Goal: Feedback & Contribution: Submit feedback/report problem

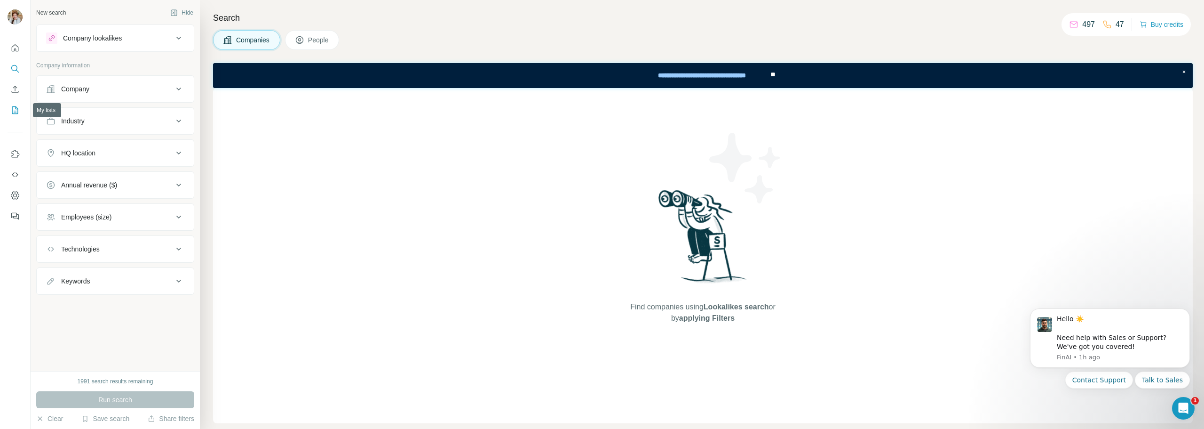
click at [13, 112] on icon "My lists" at bounding box center [14, 109] width 9 height 9
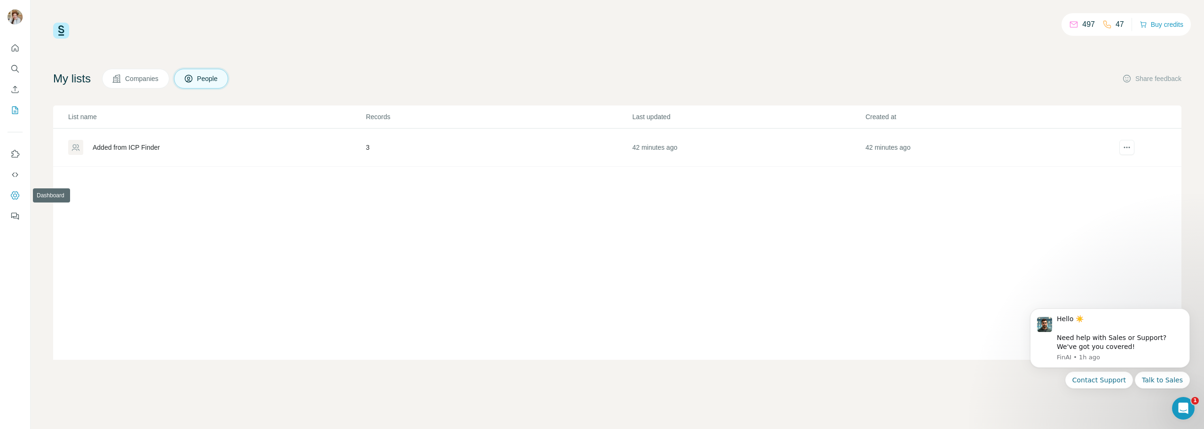
click at [16, 197] on icon "Dashboard" at bounding box center [15, 195] width 4 height 4
click at [10, 153] on icon "Use Surfe on LinkedIn" at bounding box center [14, 153] width 9 height 9
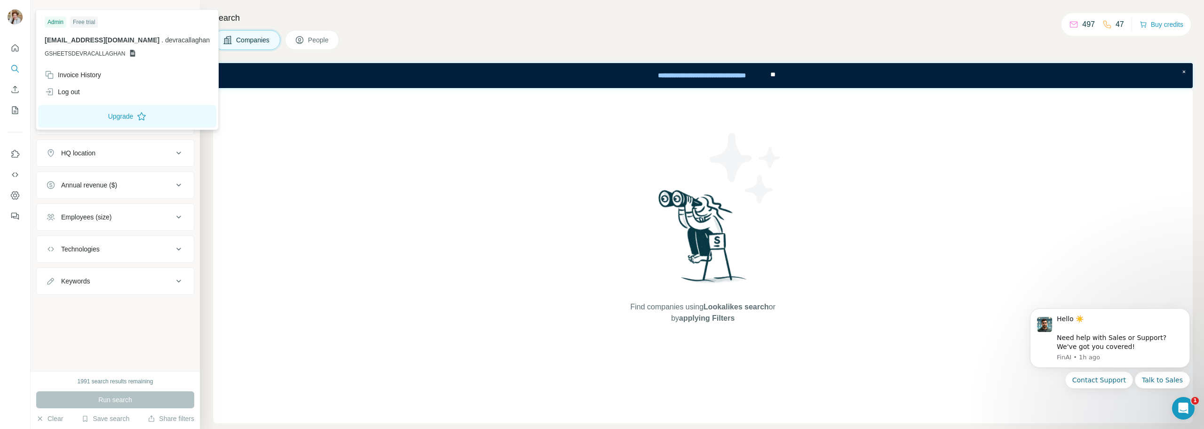
click at [130, 53] on icon at bounding box center [132, 53] width 5 height 7
click at [90, 57] on span "GSHEETSDEVRACALLAGHAN" at bounding box center [85, 53] width 80 height 8
click at [90, 56] on span "GSHEETSDEVRACALLAGHAN" at bounding box center [85, 53] width 80 height 8
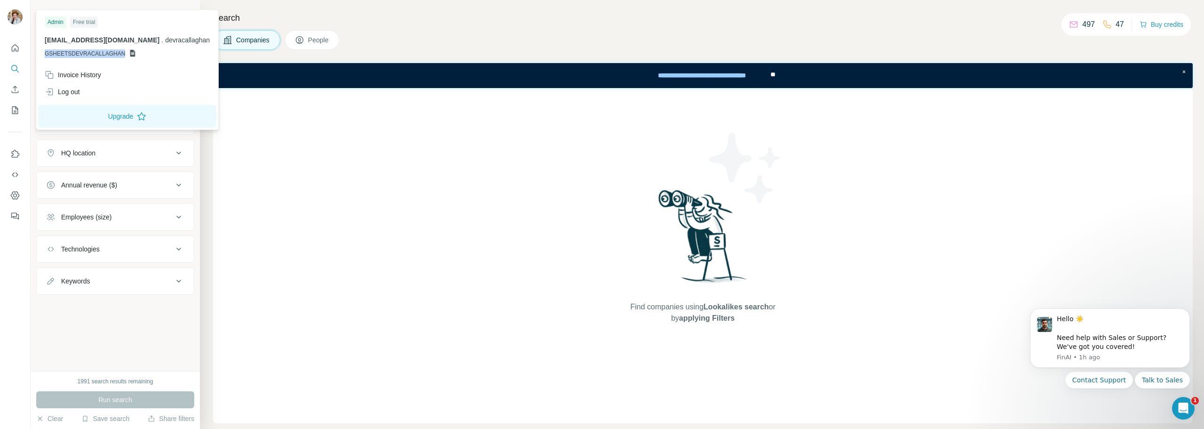
click at [110, 55] on span "GSHEETSDEVRACALLAGHAN" at bounding box center [85, 53] width 80 height 8
click at [110, 54] on span "GSHEETSDEVRACALLAGHAN" at bounding box center [85, 53] width 80 height 8
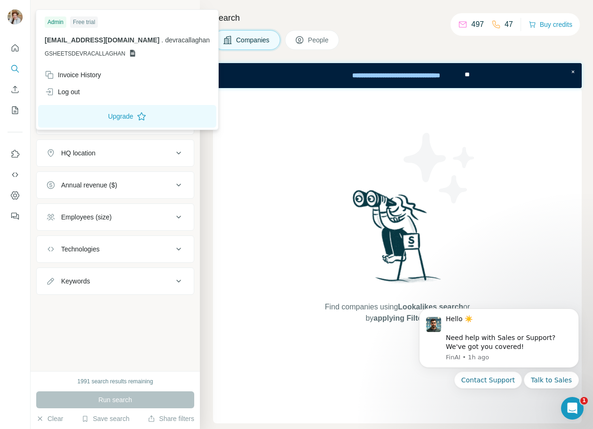
click at [165, 39] on span "devracallaghan" at bounding box center [187, 40] width 45 height 8
click at [108, 55] on span "GSHEETSDEVRACALLAGHAN" at bounding box center [85, 53] width 80 height 8
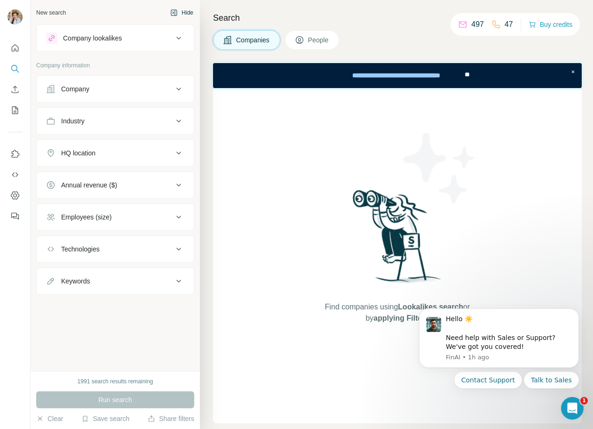
click at [175, 13] on icon "button" at bounding box center [174, 13] width 8 height 8
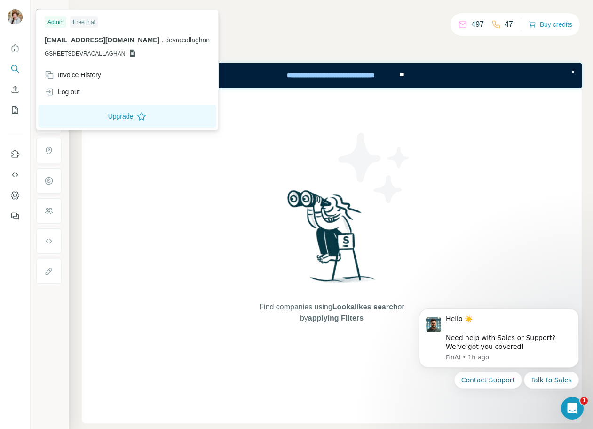
click at [85, 39] on span "devracallaghan@gmail.com" at bounding box center [102, 40] width 115 height 8
click at [85, 39] on span "[EMAIL_ADDRESS][DOMAIN_NAME]" at bounding box center [102, 40] width 115 height 8
click at [80, 53] on span "GSHEETSDEVRACALLAGHAN" at bounding box center [85, 53] width 80 height 8
click at [132, 51] on icon at bounding box center [132, 53] width 5 height 7
click at [67, 49] on div "devracallaghan@gmail.com . devracallaghan GSHEETSDEVRACALLAGHAN" at bounding box center [127, 46] width 165 height 23
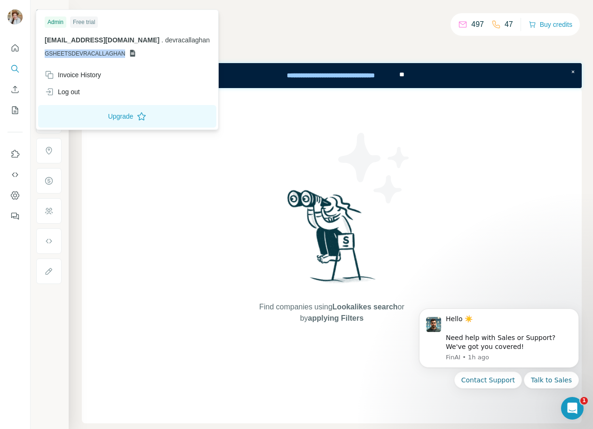
click at [67, 49] on div "devracallaghan@gmail.com . devracallaghan GSHEETSDEVRACALLAGHAN" at bounding box center [127, 46] width 165 height 23
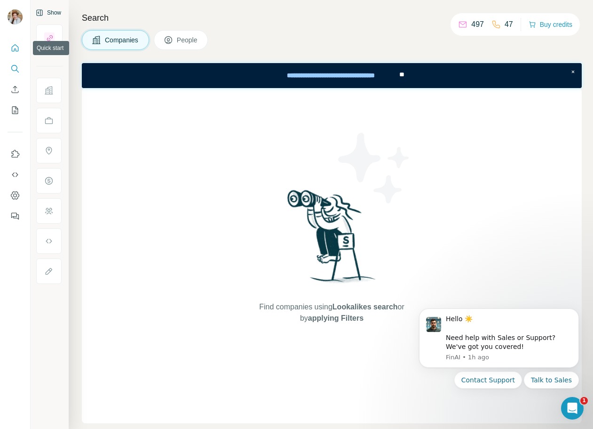
click at [14, 46] on icon "Quick start" at bounding box center [15, 47] width 7 height 7
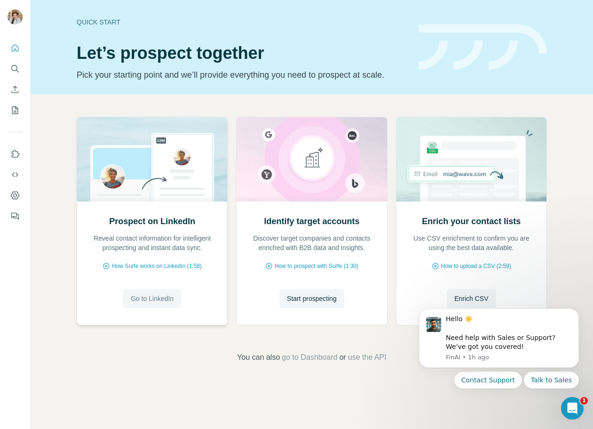
click at [150, 301] on span "Go to LinkedIn" at bounding box center [152, 298] width 43 height 9
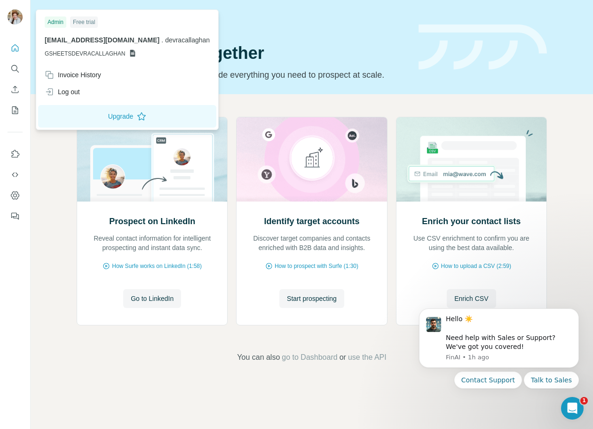
click at [14, 16] on img at bounding box center [15, 16] width 15 height 15
click at [75, 92] on div "Log out" at bounding box center [62, 91] width 35 height 9
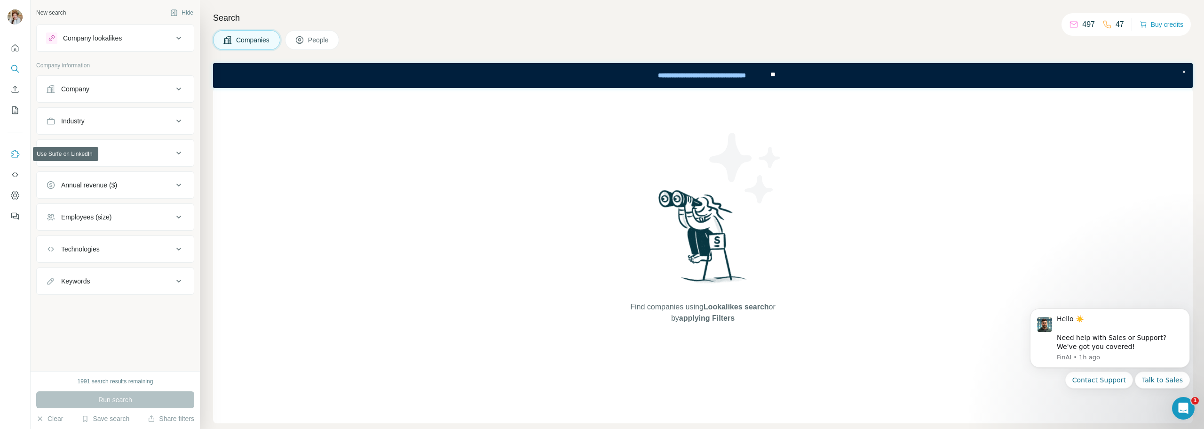
click at [13, 155] on icon "Use Surfe on LinkedIn" at bounding box center [16, 154] width 8 height 8
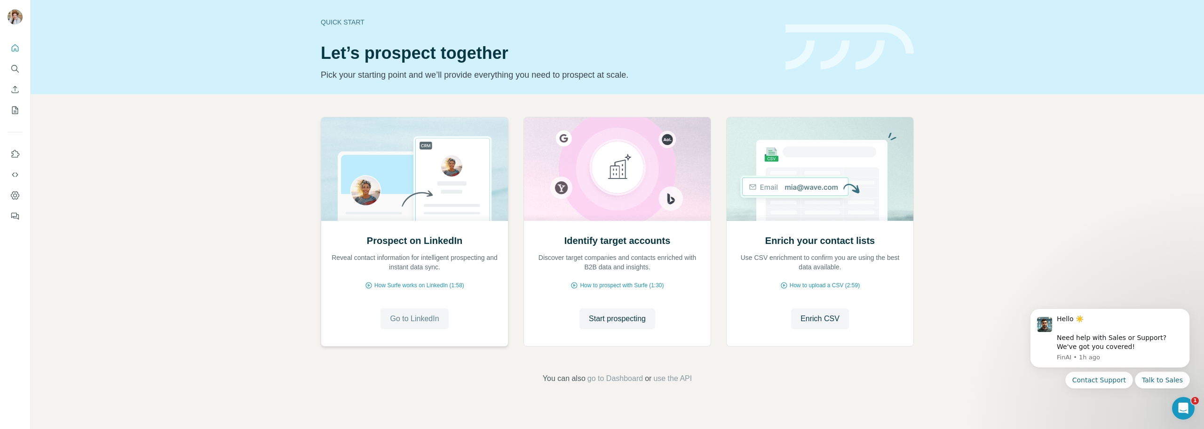
click at [415, 323] on span "Go to LinkedIn" at bounding box center [414, 318] width 49 height 11
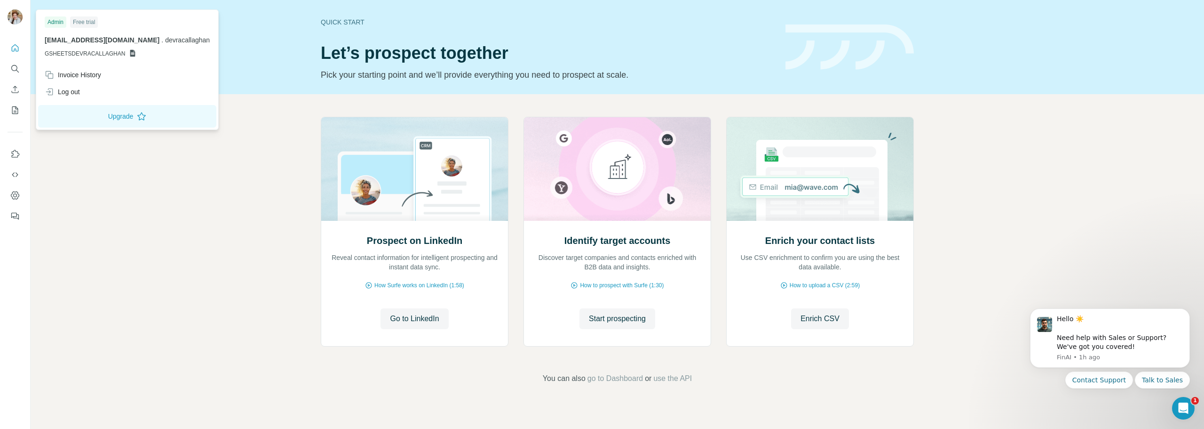
click at [111, 54] on span "GSHEETSDEVRACALLAGHAN" at bounding box center [85, 53] width 80 height 8
click at [131, 52] on icon at bounding box center [132, 53] width 5 height 7
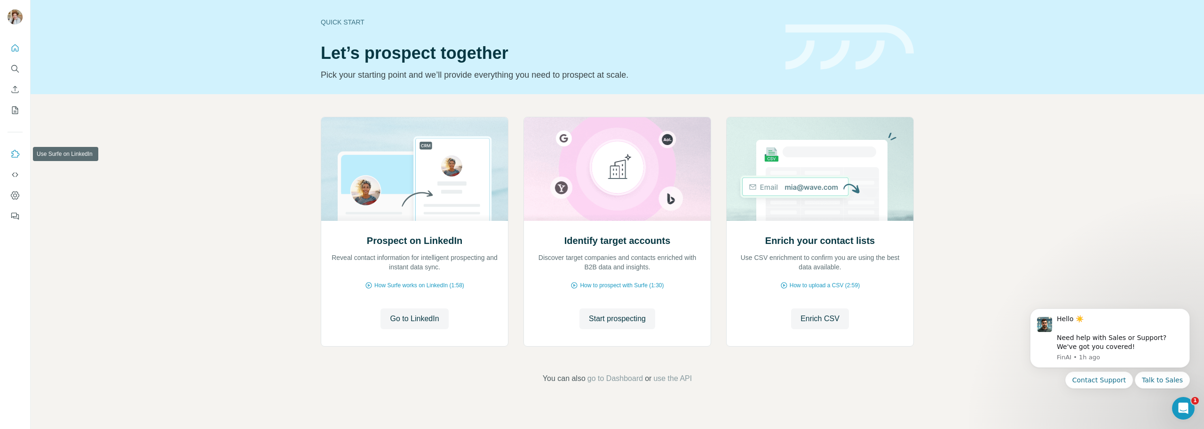
click at [16, 155] on icon "Use Surfe on LinkedIn" at bounding box center [14, 153] width 9 height 9
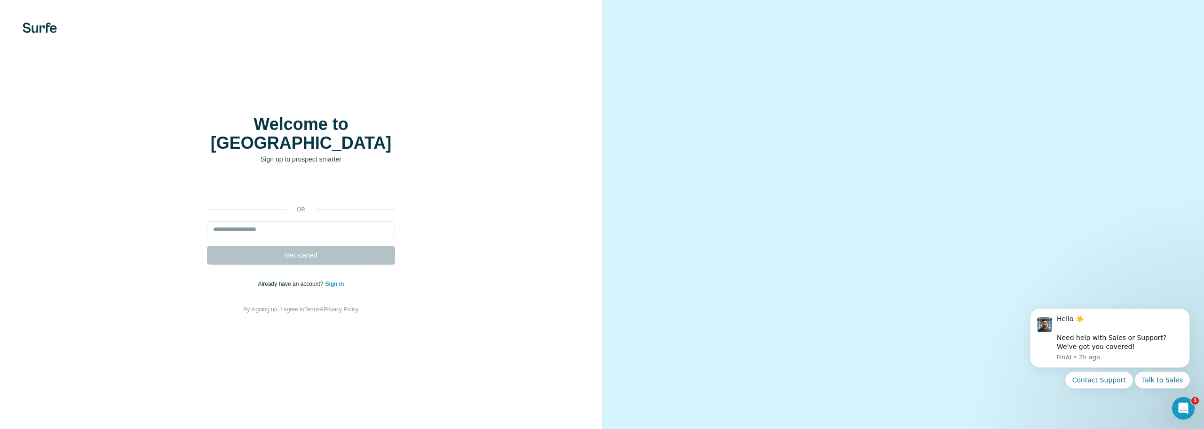
click at [332, 280] on link "Sign in" at bounding box center [334, 283] width 19 height 7
click at [336, 280] on link "Sign in" at bounding box center [334, 283] width 19 height 7
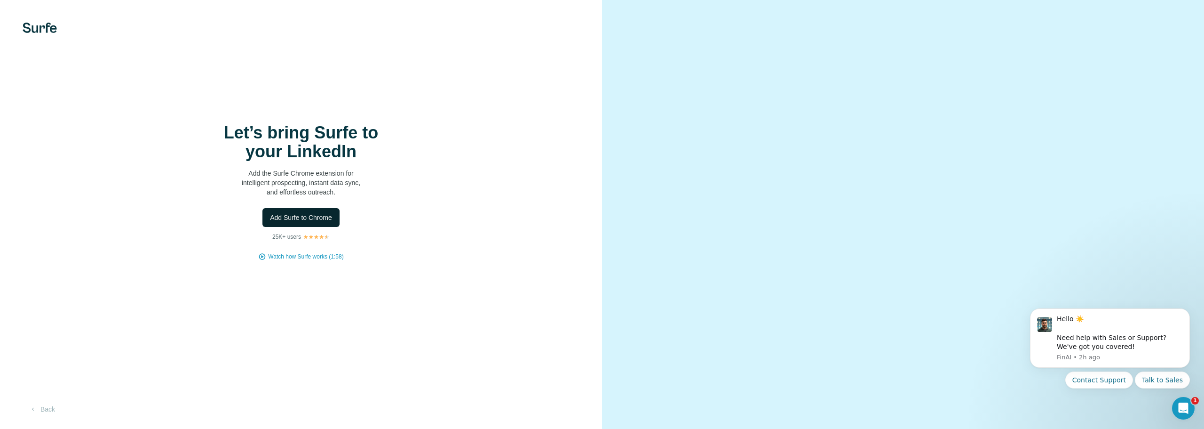
click at [311, 221] on span "Add Surfe to Chrome" at bounding box center [301, 217] width 62 height 9
click at [300, 219] on span "Add Surfe to Chrome" at bounding box center [301, 217] width 62 height 9
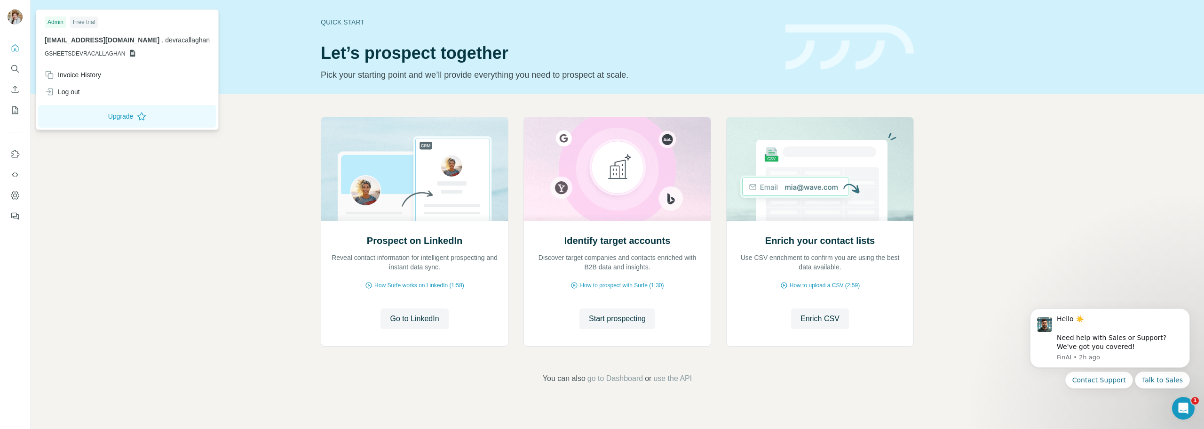
click at [134, 54] on icon at bounding box center [133, 53] width 8 height 8
click at [15, 21] on img at bounding box center [15, 16] width 15 height 15
click at [14, 18] on img at bounding box center [15, 16] width 15 height 15
click at [14, 150] on icon "Use Surfe on LinkedIn" at bounding box center [14, 153] width 9 height 9
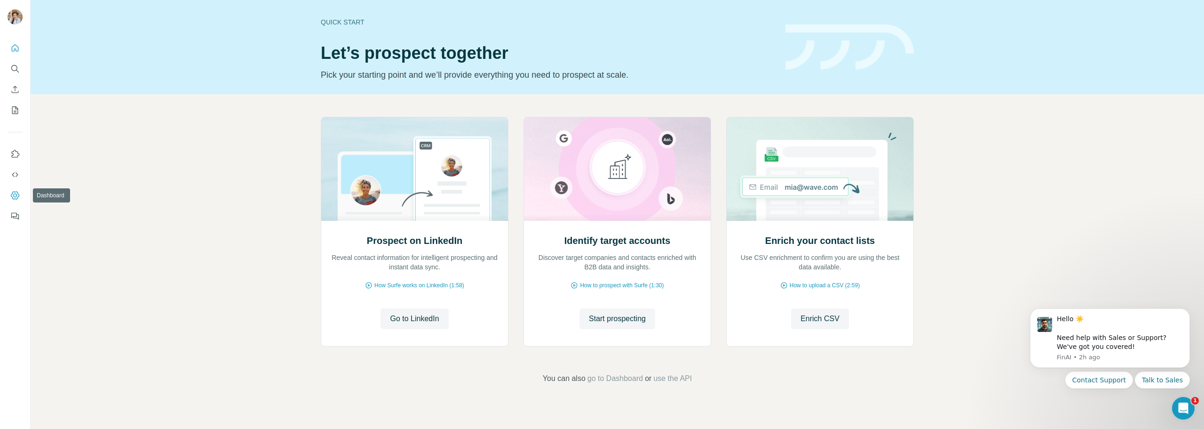
click at [11, 195] on icon "Dashboard" at bounding box center [14, 195] width 9 height 9
click at [13, 196] on icon "Dashboard" at bounding box center [14, 195] width 9 height 9
click at [14, 197] on icon "Dashboard" at bounding box center [15, 195] width 4 height 4
click at [11, 16] on img at bounding box center [15, 16] width 15 height 15
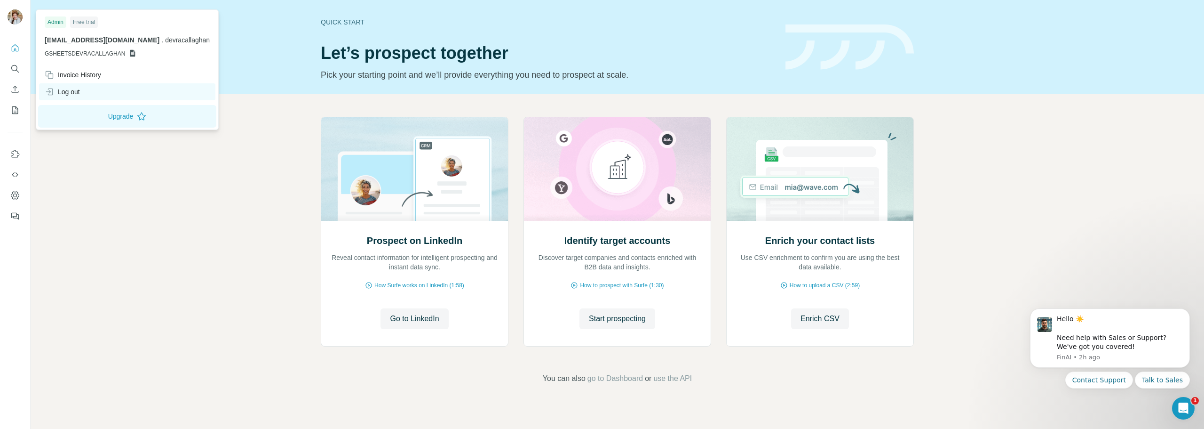
click at [57, 91] on div "Log out" at bounding box center [62, 91] width 35 height 9
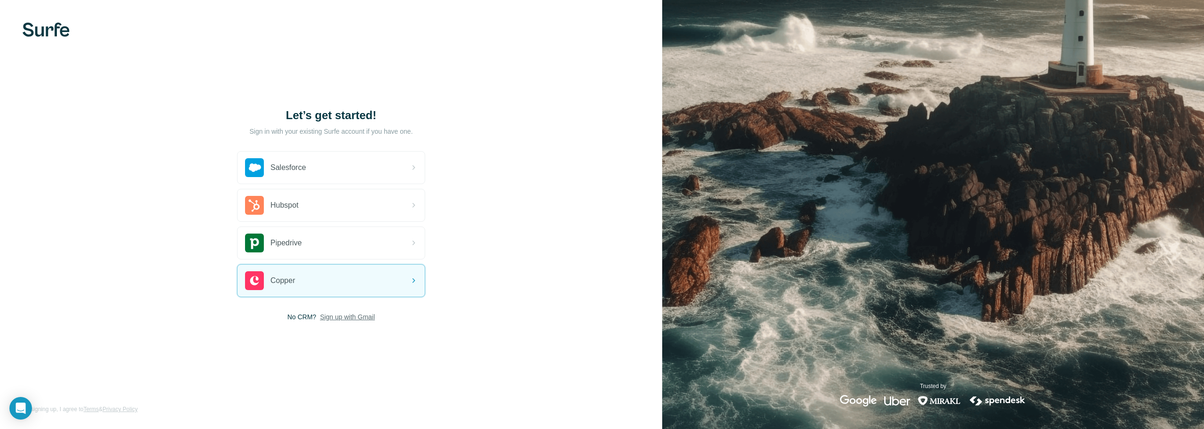
click at [354, 319] on span "Sign up with Gmail" at bounding box center [347, 316] width 55 height 9
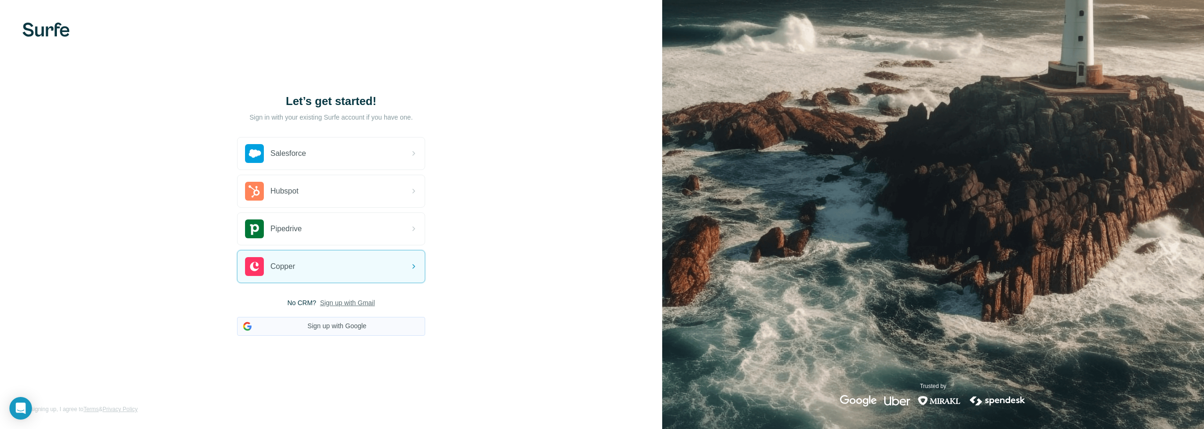
click at [328, 328] on button "Sign up with Google" at bounding box center [331, 326] width 188 height 19
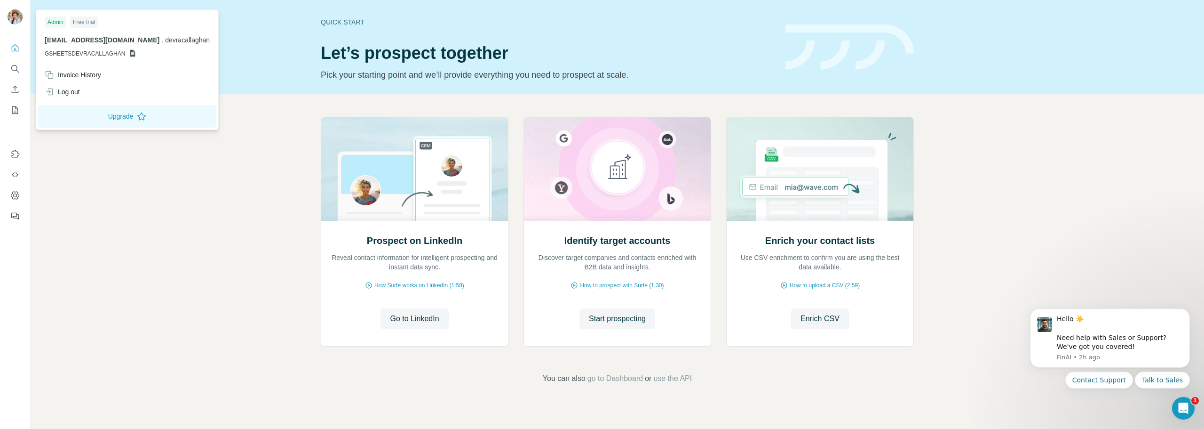
click at [93, 54] on span "GSHEETSDEVRACALLAGHAN" at bounding box center [85, 53] width 80 height 8
click at [132, 55] on icon at bounding box center [132, 53] width 5 height 7
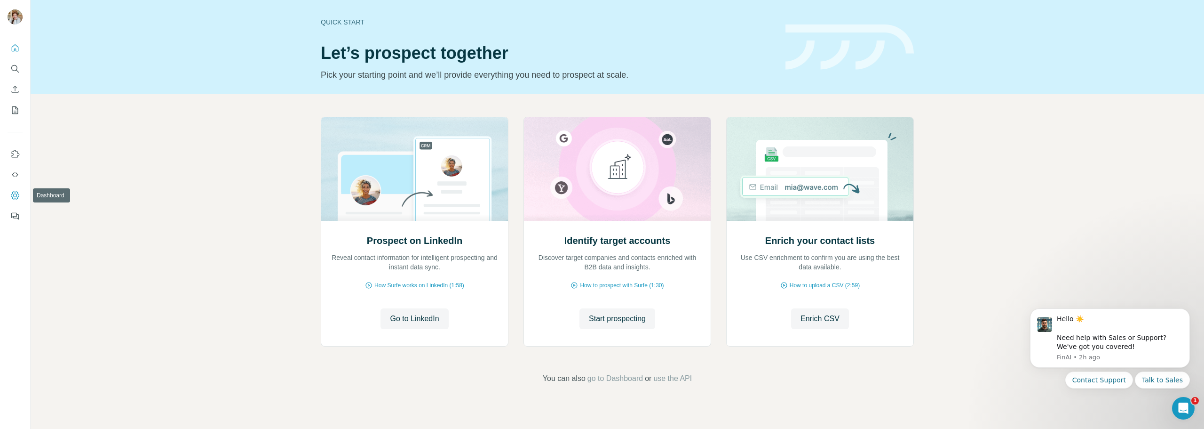
click at [16, 192] on icon "Dashboard" at bounding box center [14, 195] width 9 height 9
click at [1138, 341] on div "Hello ☀️ ​ Need help with Sales or Support? We've got you covered!" at bounding box center [1120, 332] width 126 height 37
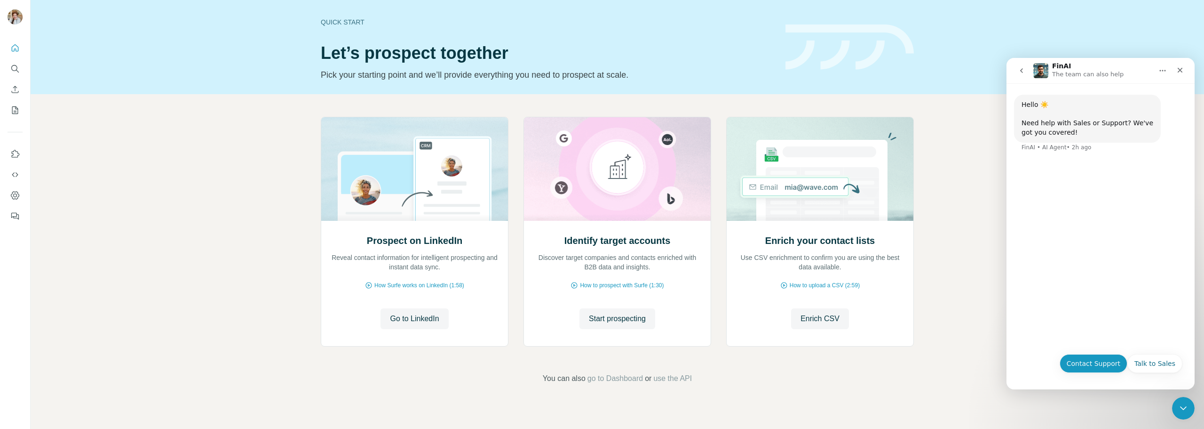
click at [1105, 362] on button "Contact Support" at bounding box center [1094, 363] width 68 height 19
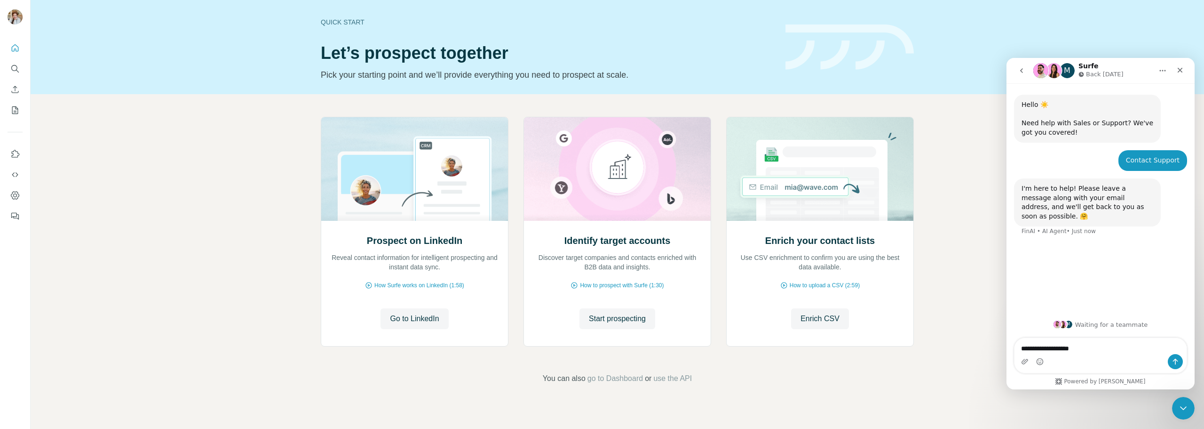
type textarea "**********"
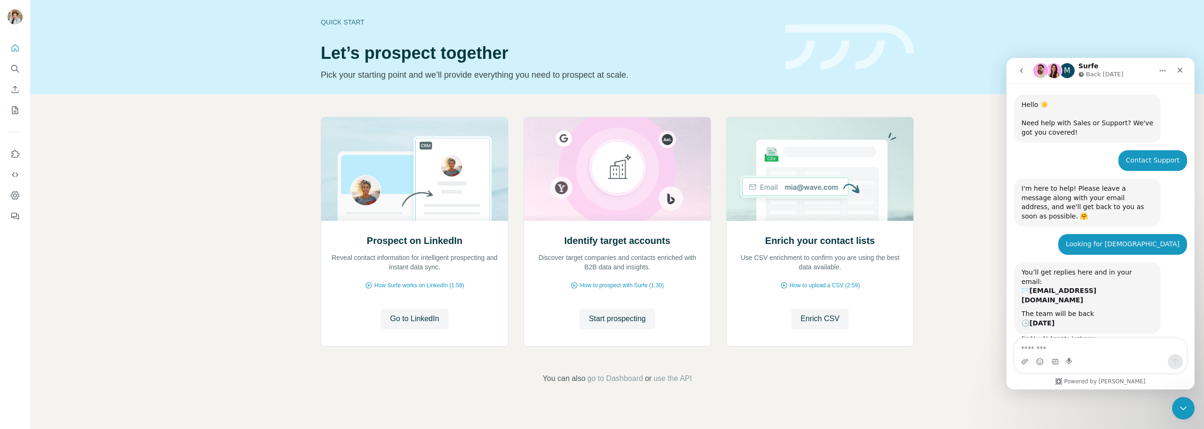
scroll to position [14, 0]
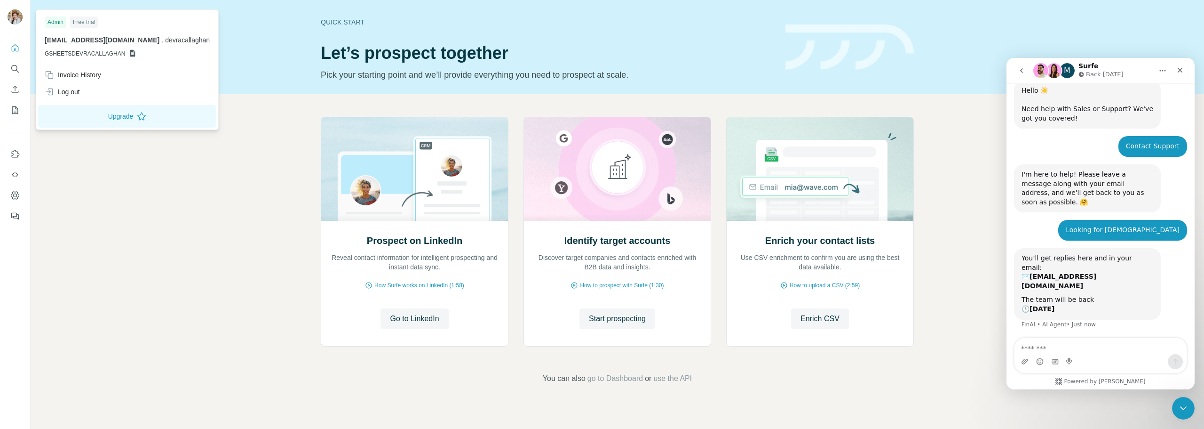
drag, startPoint x: 82, startPoint y: 52, endPoint x: 109, endPoint y: 48, distance: 27.6
click at [82, 52] on span "GSHEETSDEVRACALLAGHAN" at bounding box center [85, 53] width 80 height 8
click at [131, 51] on icon at bounding box center [132, 53] width 5 height 7
click at [132, 52] on icon at bounding box center [132, 53] width 5 height 7
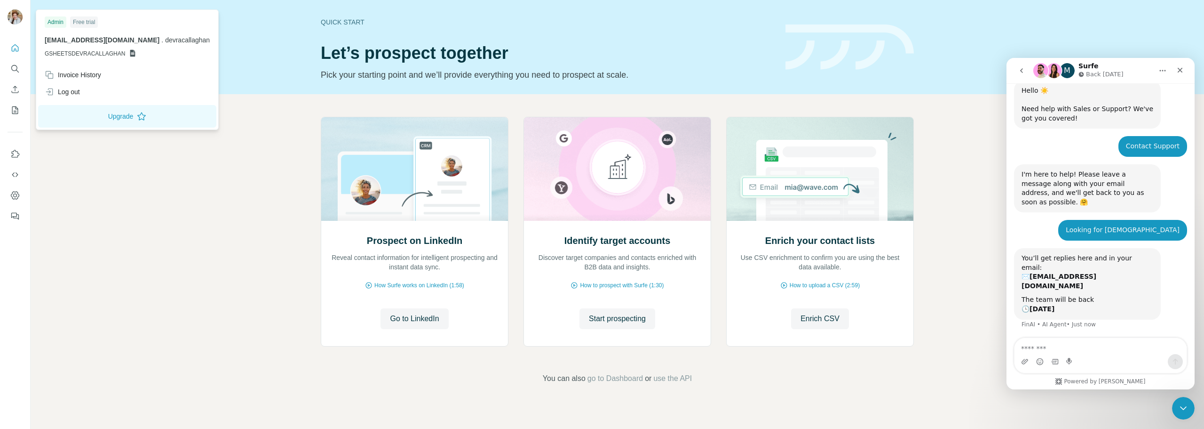
click at [132, 52] on icon at bounding box center [132, 53] width 5 height 7
click at [97, 73] on div "Invoice History" at bounding box center [73, 74] width 56 height 9
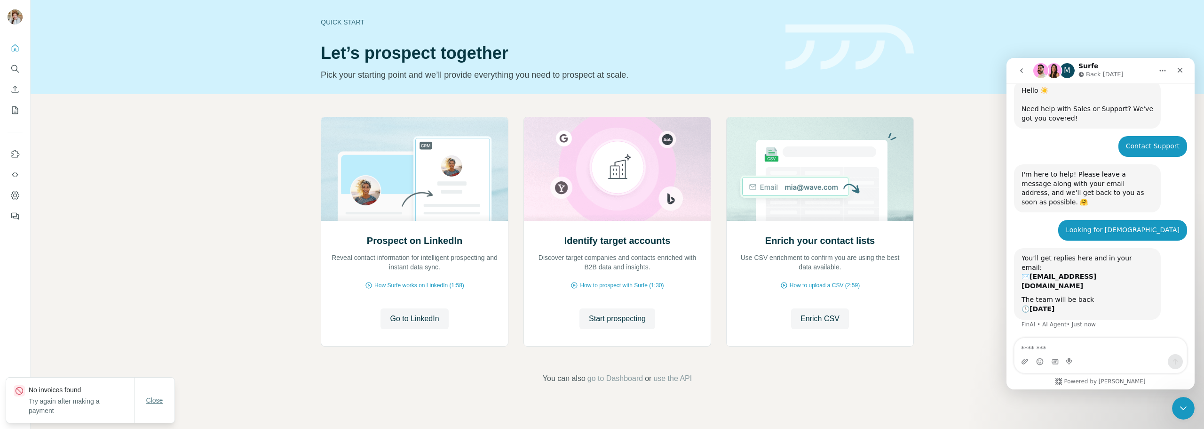
click at [158, 405] on button "Close" at bounding box center [155, 399] width 30 height 17
click at [13, 49] on icon "Quick start" at bounding box center [14, 47] width 9 height 9
click at [19, 110] on icon "My lists" at bounding box center [14, 109] width 9 height 9
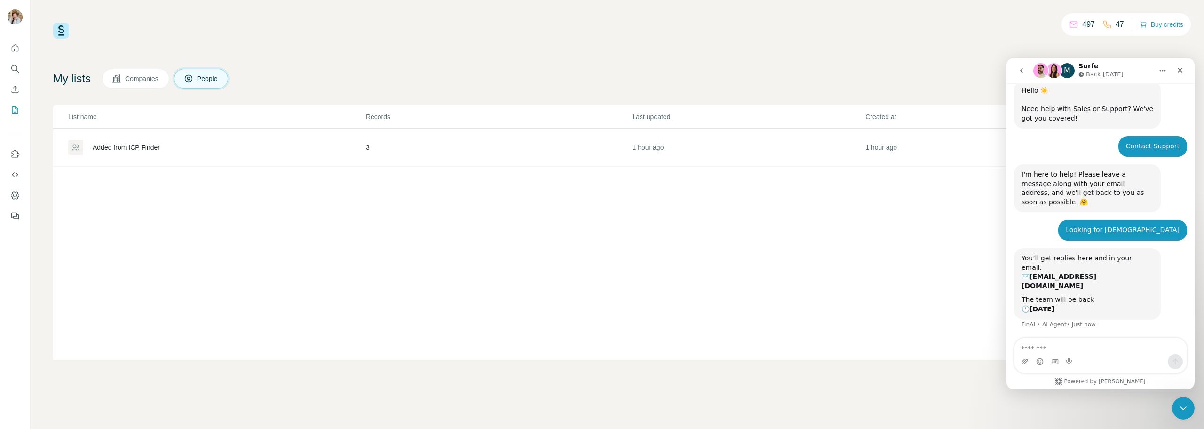
click at [504, 57] on div "497 47 Buy credits My lists Companies People Share feedback List name Records L…" at bounding box center [617, 191] width 1129 height 337
click at [1081, 348] on textarea "Message…" at bounding box center [1101, 346] width 172 height 16
paste textarea "**********"
type textarea "**********"
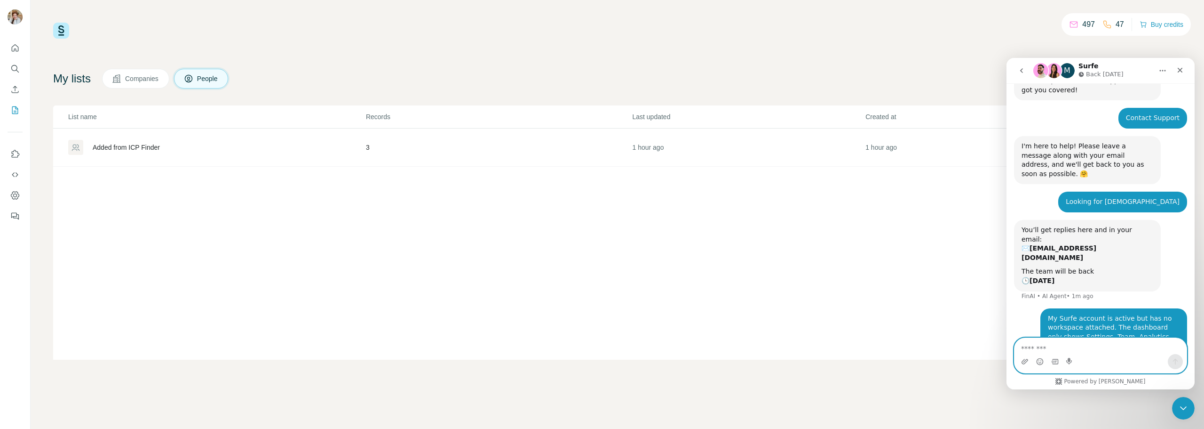
scroll to position [88, 0]
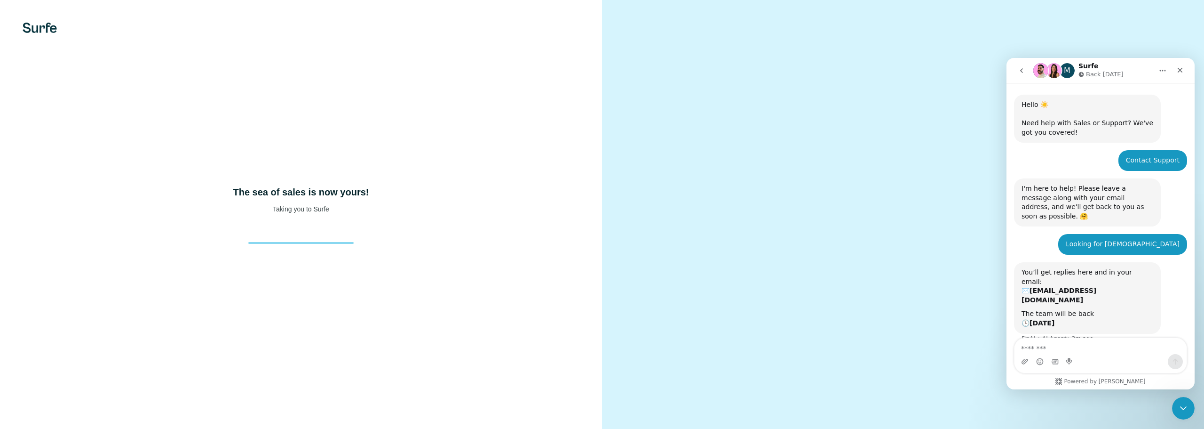
scroll to position [88, 0]
